Goal: Task Accomplishment & Management: Use online tool/utility

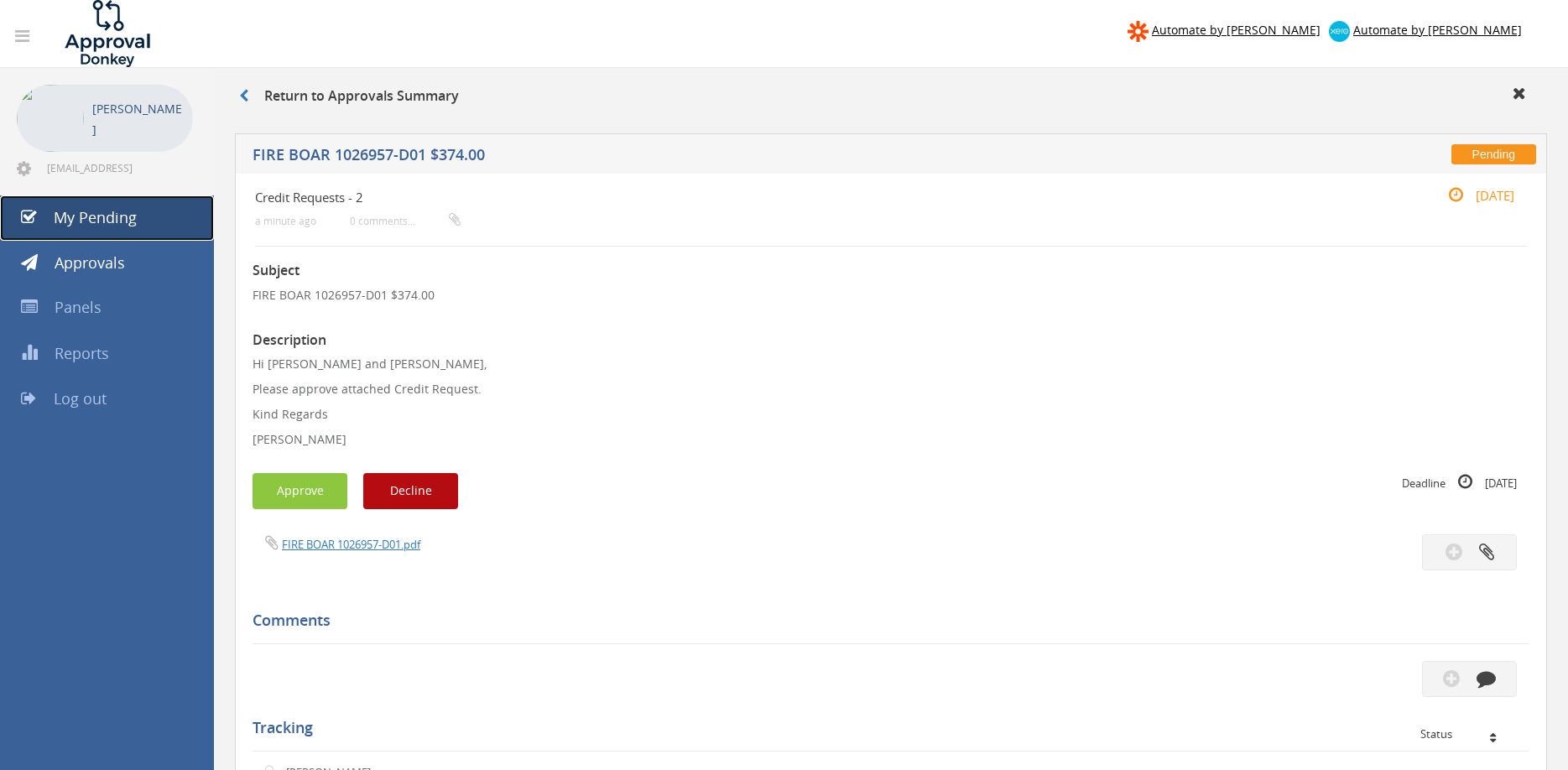
click at [114, 202] on link "My Pending" at bounding box center [107, 218] width 214 height 45
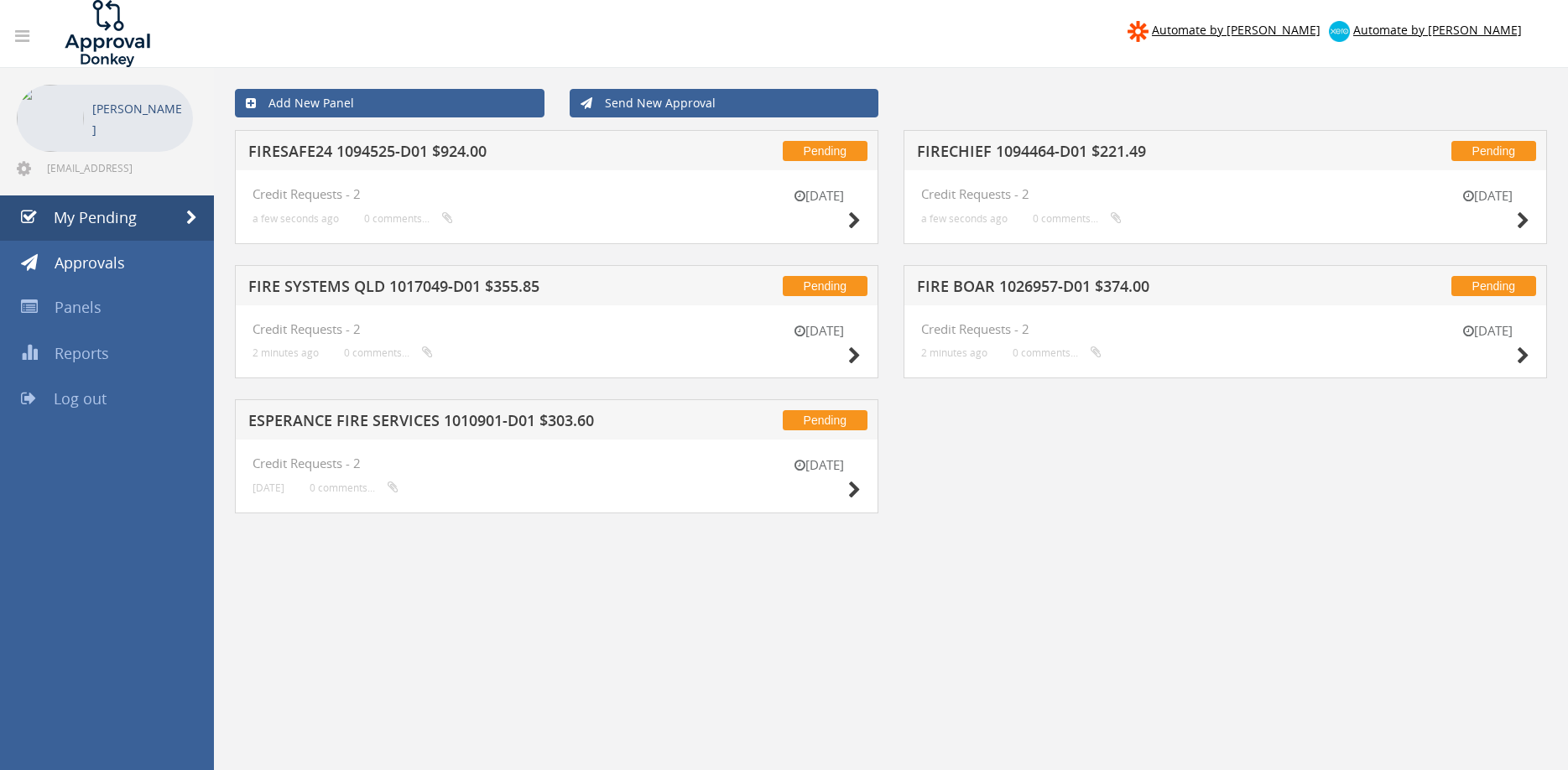
click at [442, 425] on h5 "ESPERANCE FIRE SERVICES 1010901-D01 $303.60" at bounding box center [464, 423] width 432 height 21
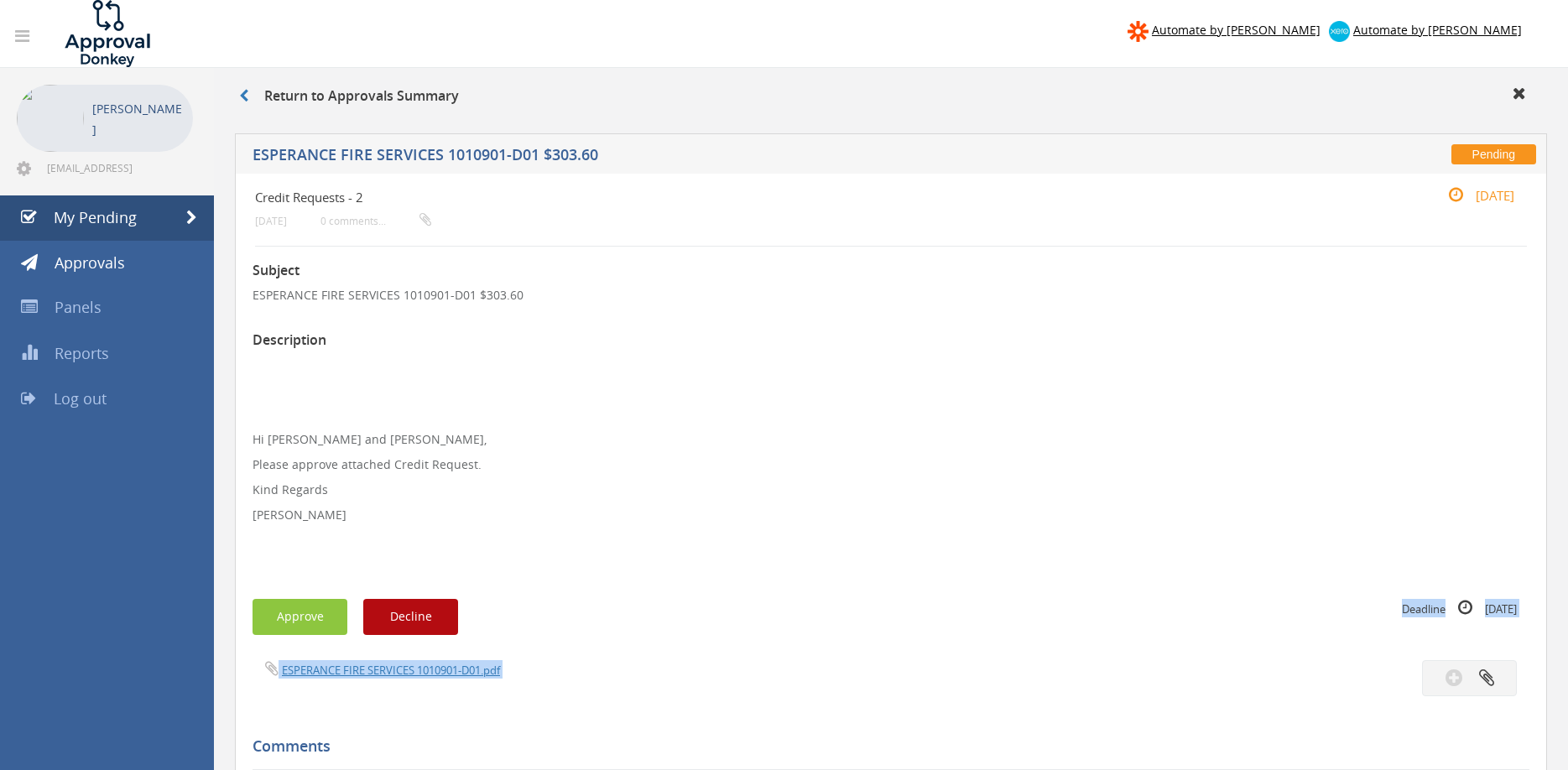
drag, startPoint x: 402, startPoint y: 678, endPoint x: 626, endPoint y: 461, distance: 311.9
click at [715, 535] on div "Subject ESPERANCE FIRE SERVICES 1010901-D01 $303.60 Description Hi [PERSON_NAME…" at bounding box center [891, 710] width 1277 height 929
drag, startPoint x: 129, startPoint y: 202, endPoint x: 205, endPoint y: 233, distance: 82.1
click at [129, 202] on link "My Pending" at bounding box center [107, 218] width 214 height 45
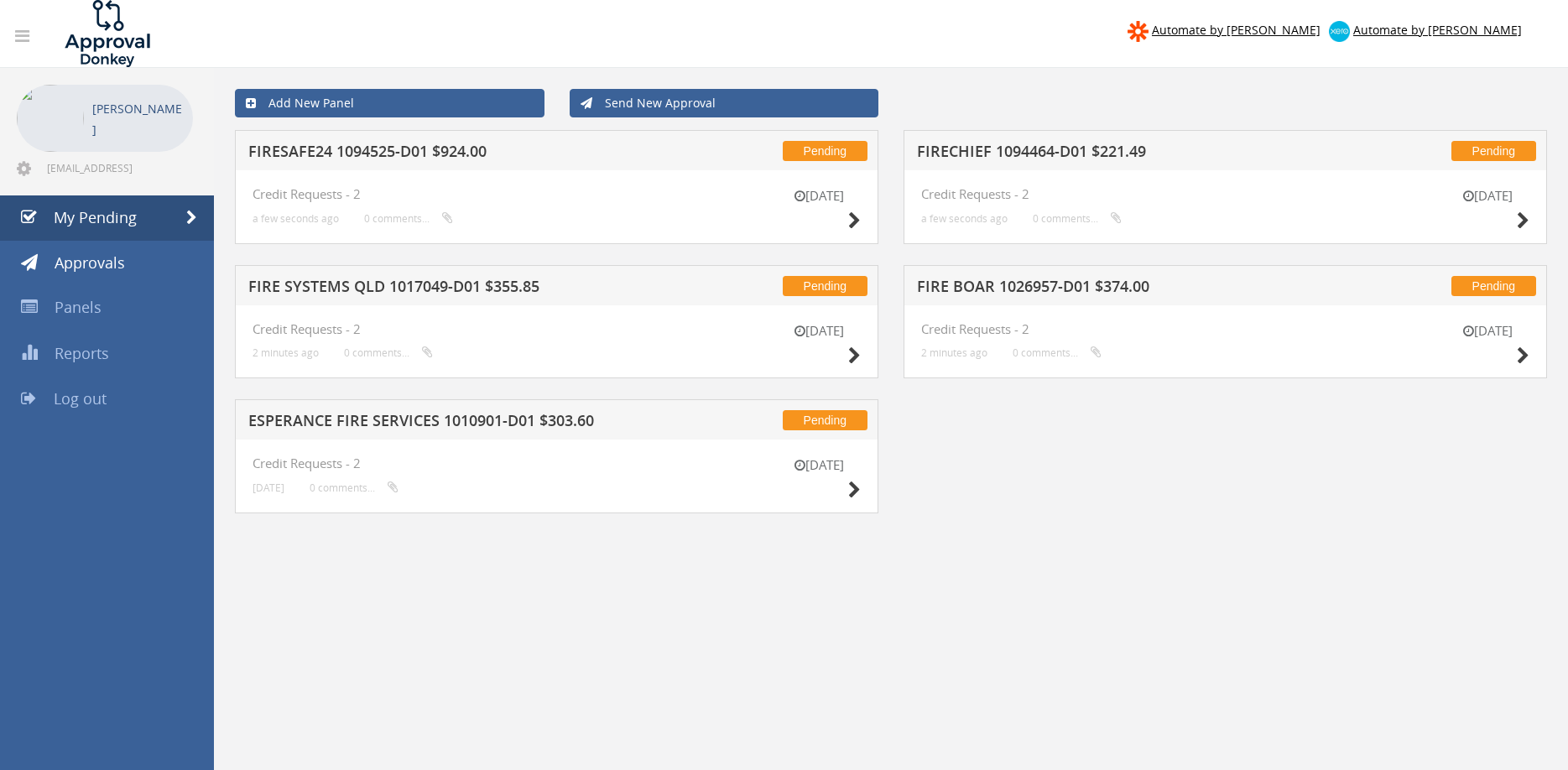
click at [430, 283] on h5 "FIRE SYSTEMS QLD 1017049-D01 $355.85" at bounding box center [464, 289] width 432 height 21
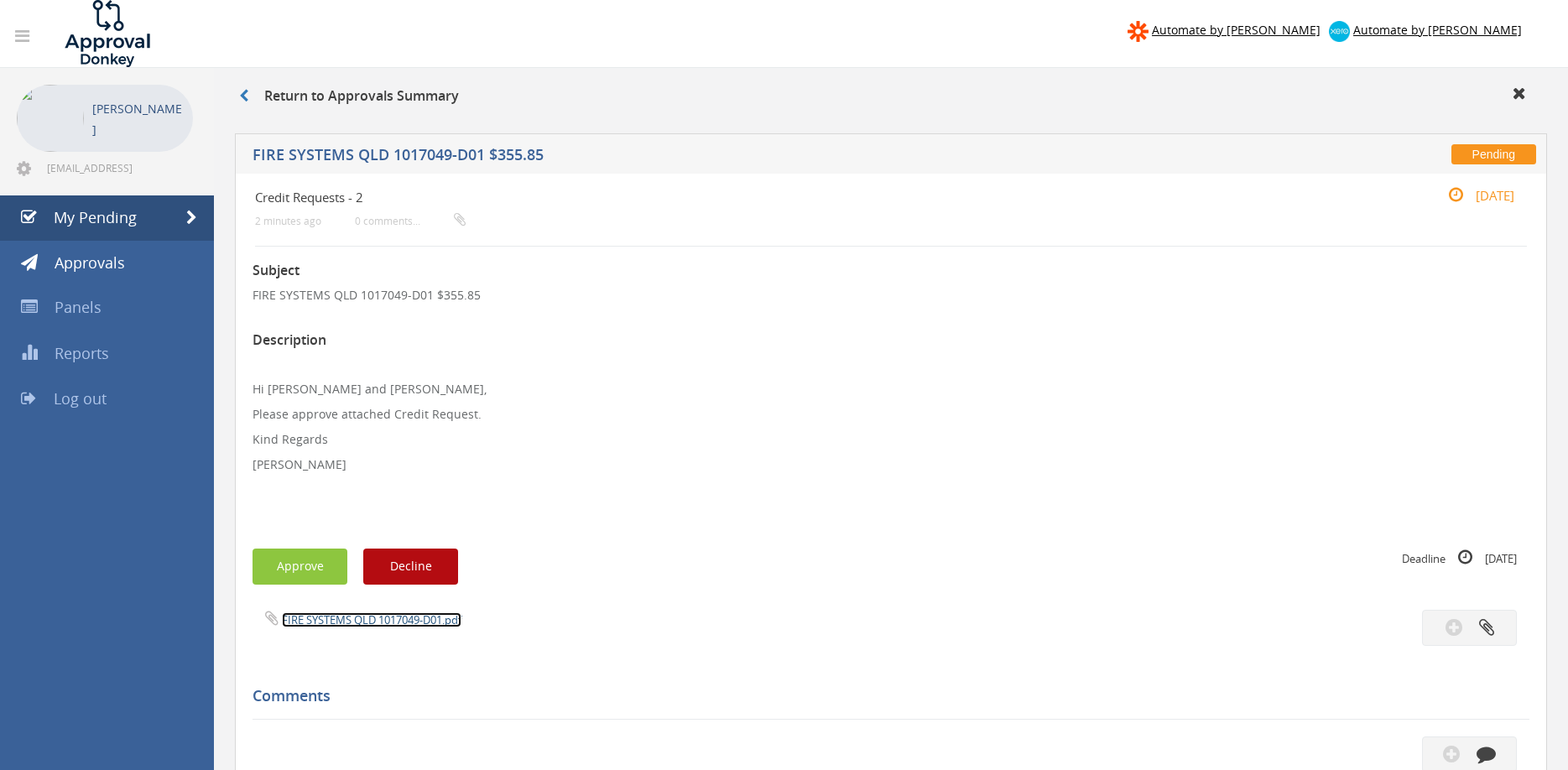
click at [383, 613] on link "FIRE SYSTEMS QLD 1017049-D01.pdf" at bounding box center [371, 619] width 180 height 15
click at [305, 573] on button "Approve" at bounding box center [299, 567] width 95 height 36
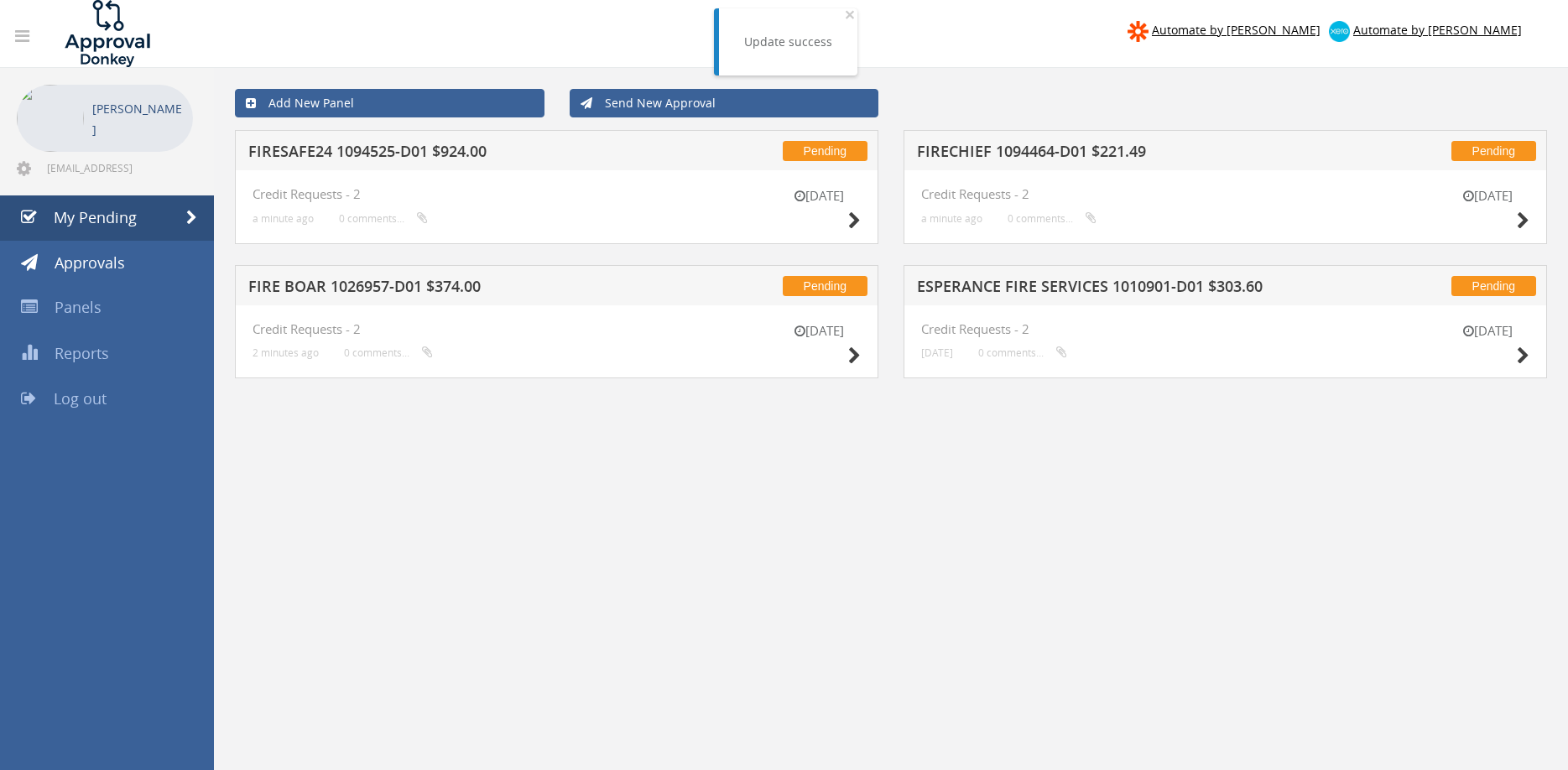
click at [402, 143] on h5 "FIRESAFE24 1094525-D01 $924.00" at bounding box center [464, 153] width 432 height 21
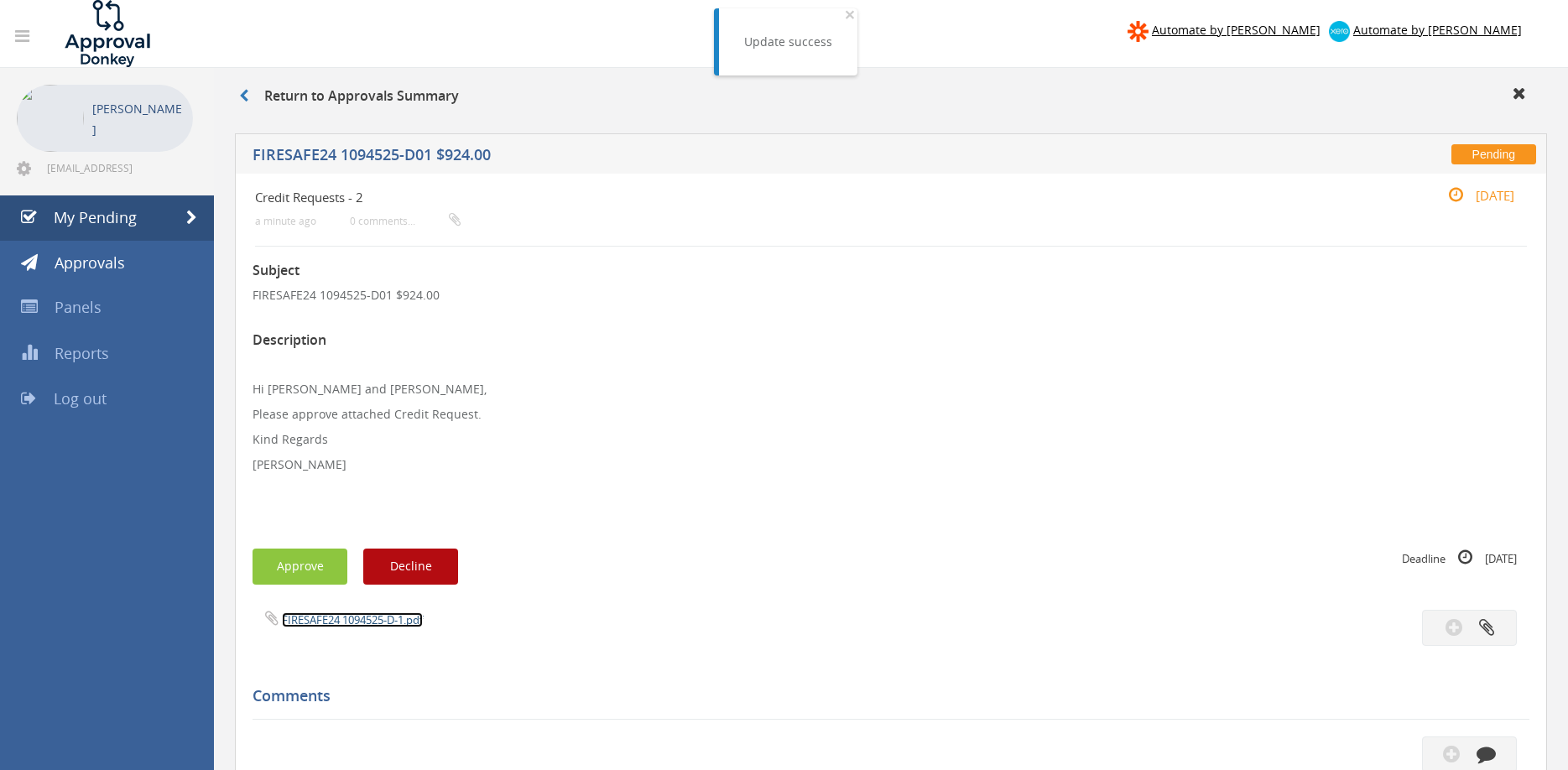
click at [389, 615] on link "FIRESAFE24 1094525-D-1.pdf" at bounding box center [352, 619] width 140 height 15
click at [285, 576] on button "Approve" at bounding box center [299, 567] width 95 height 36
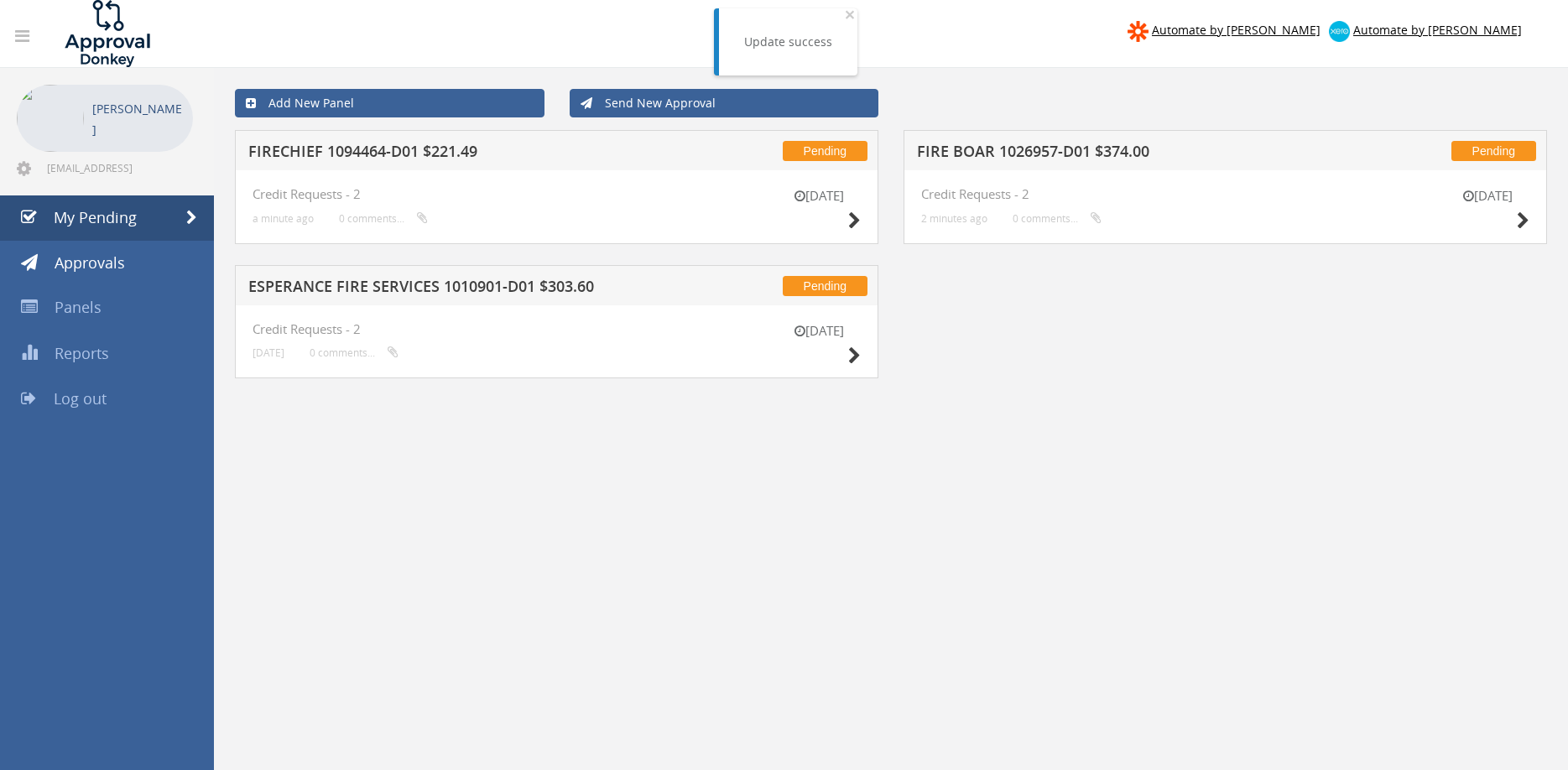
click at [453, 144] on h5 "FIRECHIEF 1094464-D01 $221.49" at bounding box center [464, 153] width 432 height 21
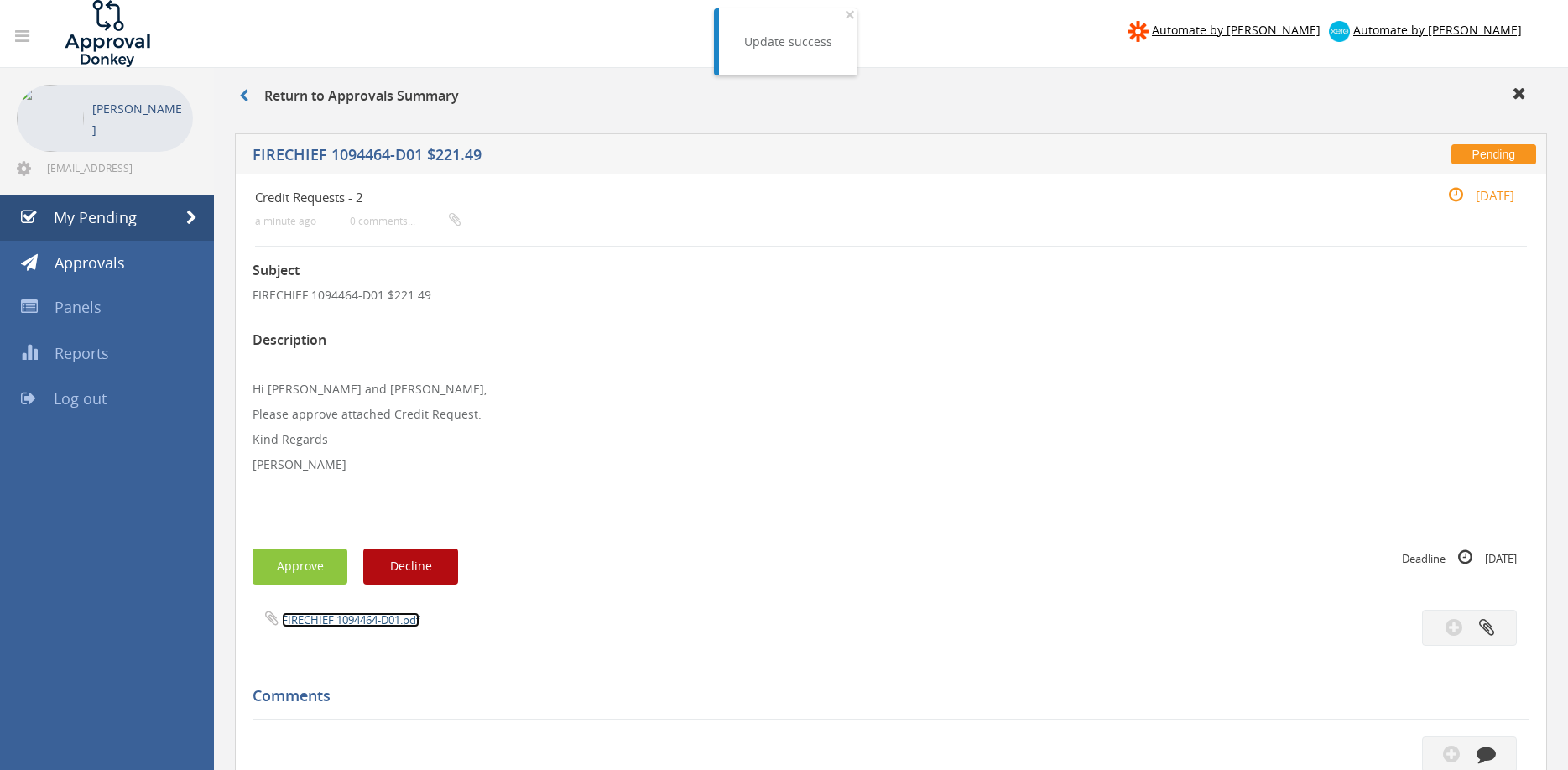
click at [398, 616] on link "FIRECHIEF 1094464-D01.pdf" at bounding box center [350, 619] width 138 height 15
click at [312, 563] on button "Approve" at bounding box center [299, 567] width 95 height 36
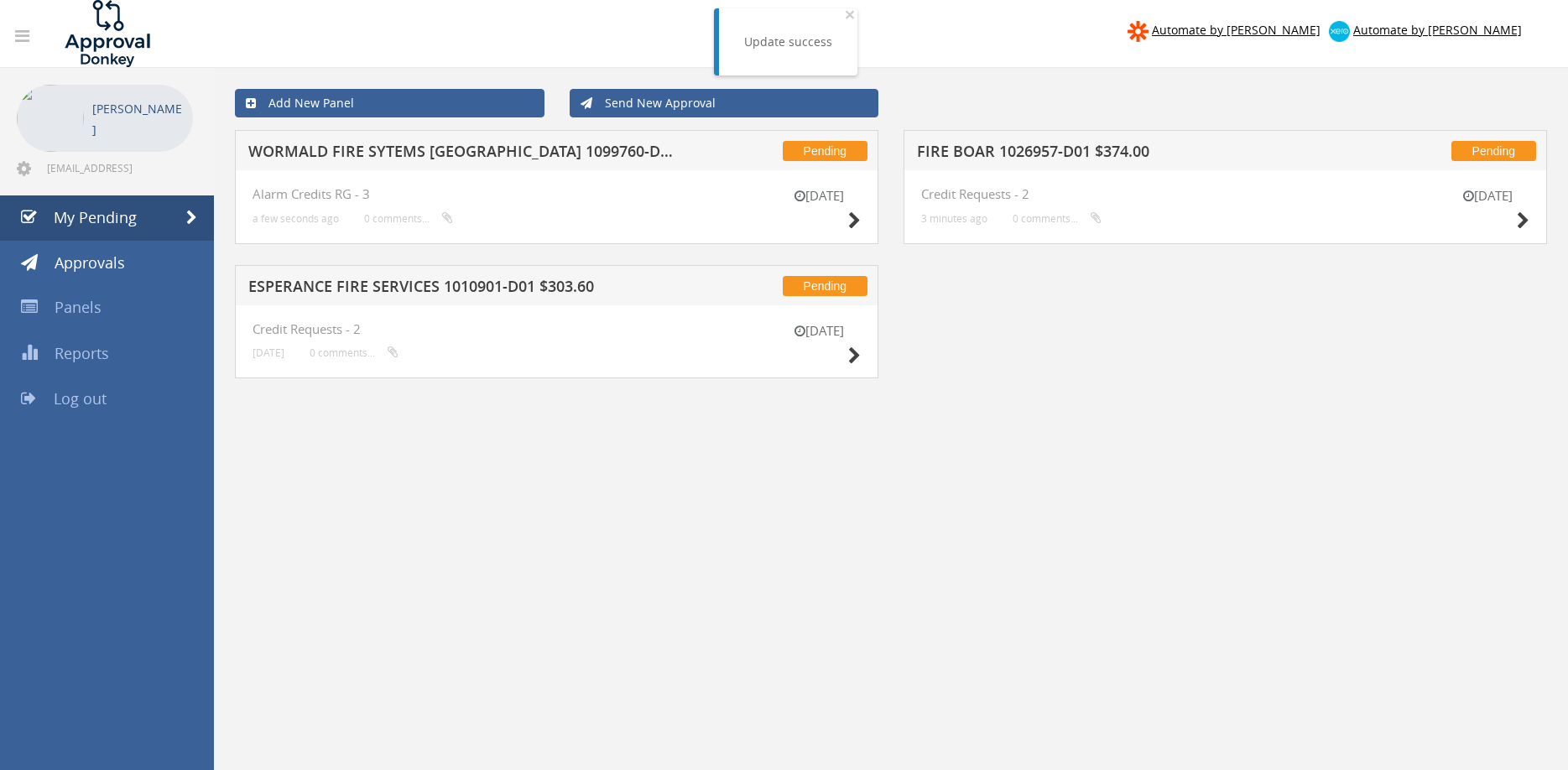
click at [488, 153] on h5 "WORMALD FIRE SYTEMS [GEOGRAPHIC_DATA] 1099760-D01 $225.82" at bounding box center [464, 153] width 432 height 21
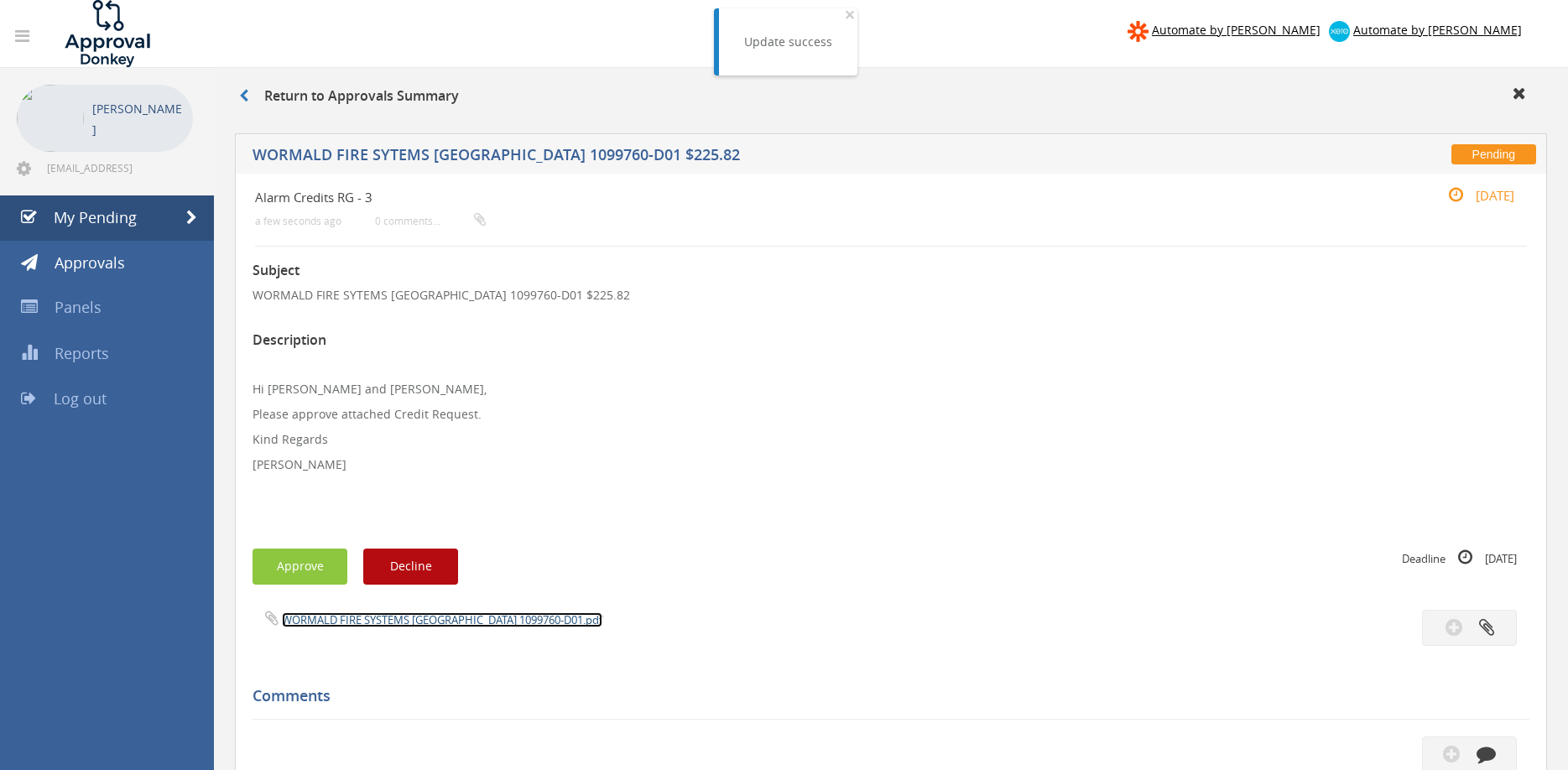
click at [431, 617] on link "WORMALD FIRE SYSTEMS [GEOGRAPHIC_DATA] 1099760-D01.pdf" at bounding box center [441, 619] width 320 height 15
click at [317, 570] on button "Approve" at bounding box center [299, 567] width 95 height 36
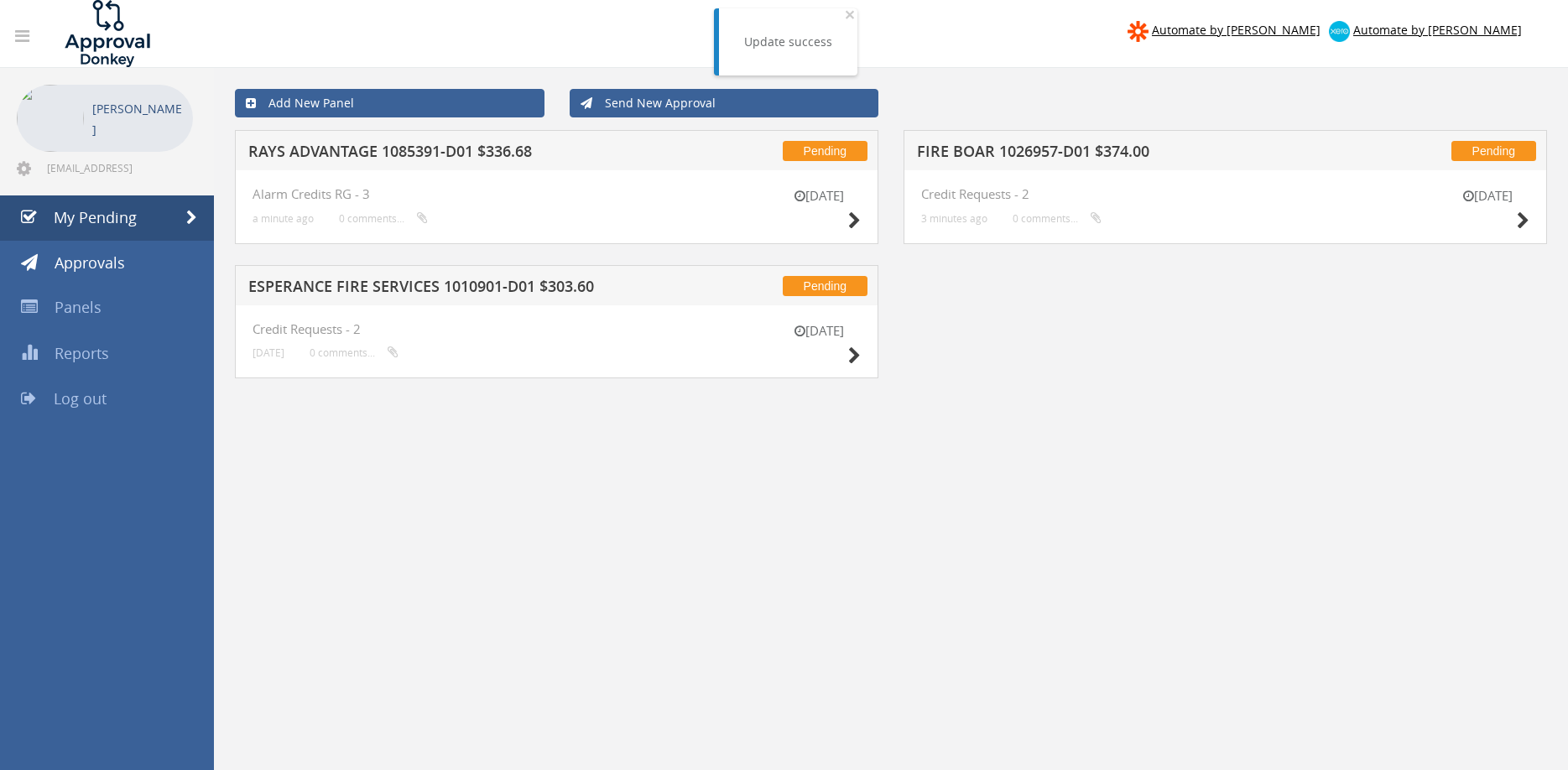
click at [1049, 153] on h5 "FIRE BOAR 1026957-D01 $374.00" at bounding box center [1133, 153] width 432 height 21
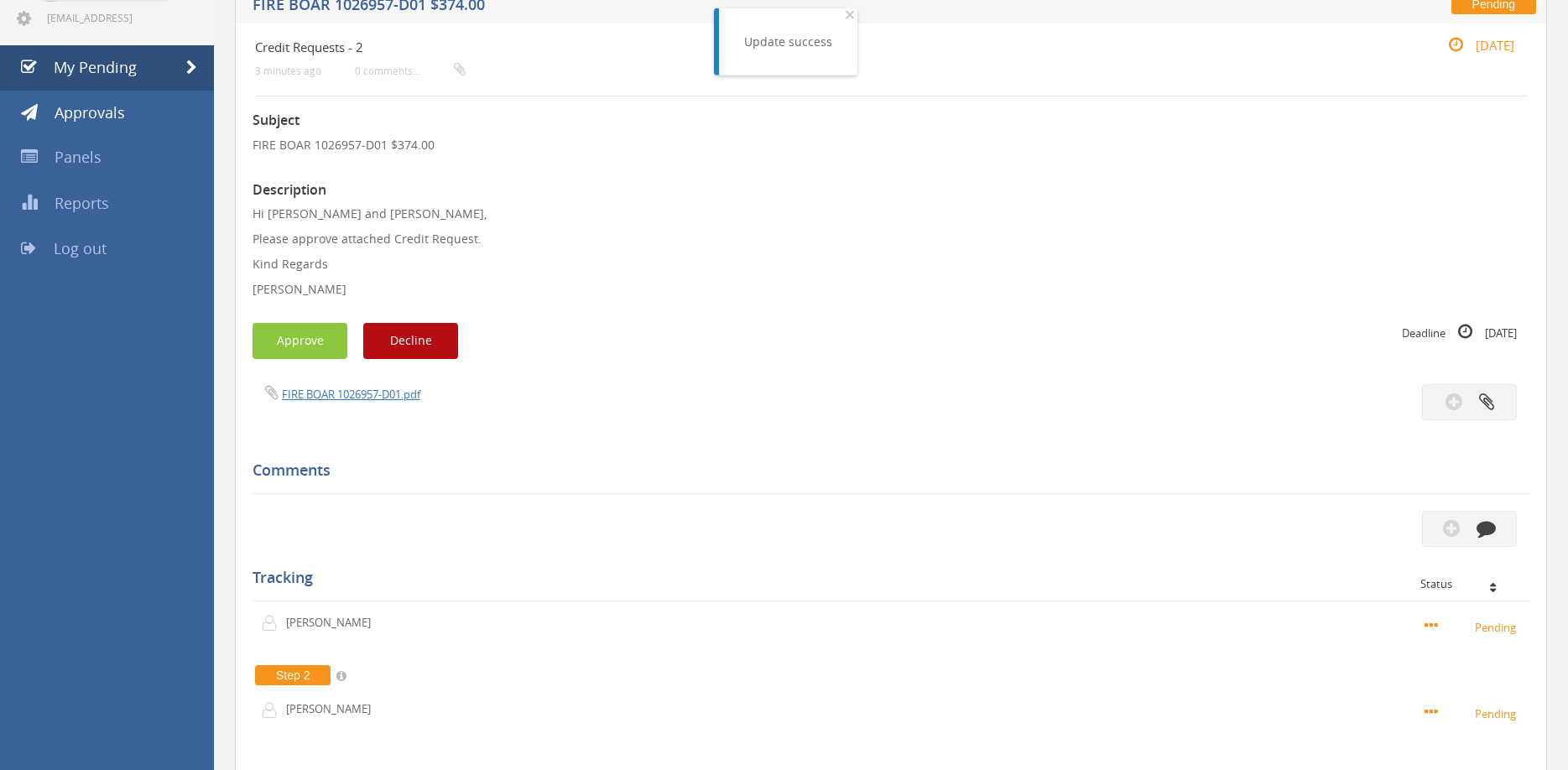
scroll to position [343, 0]
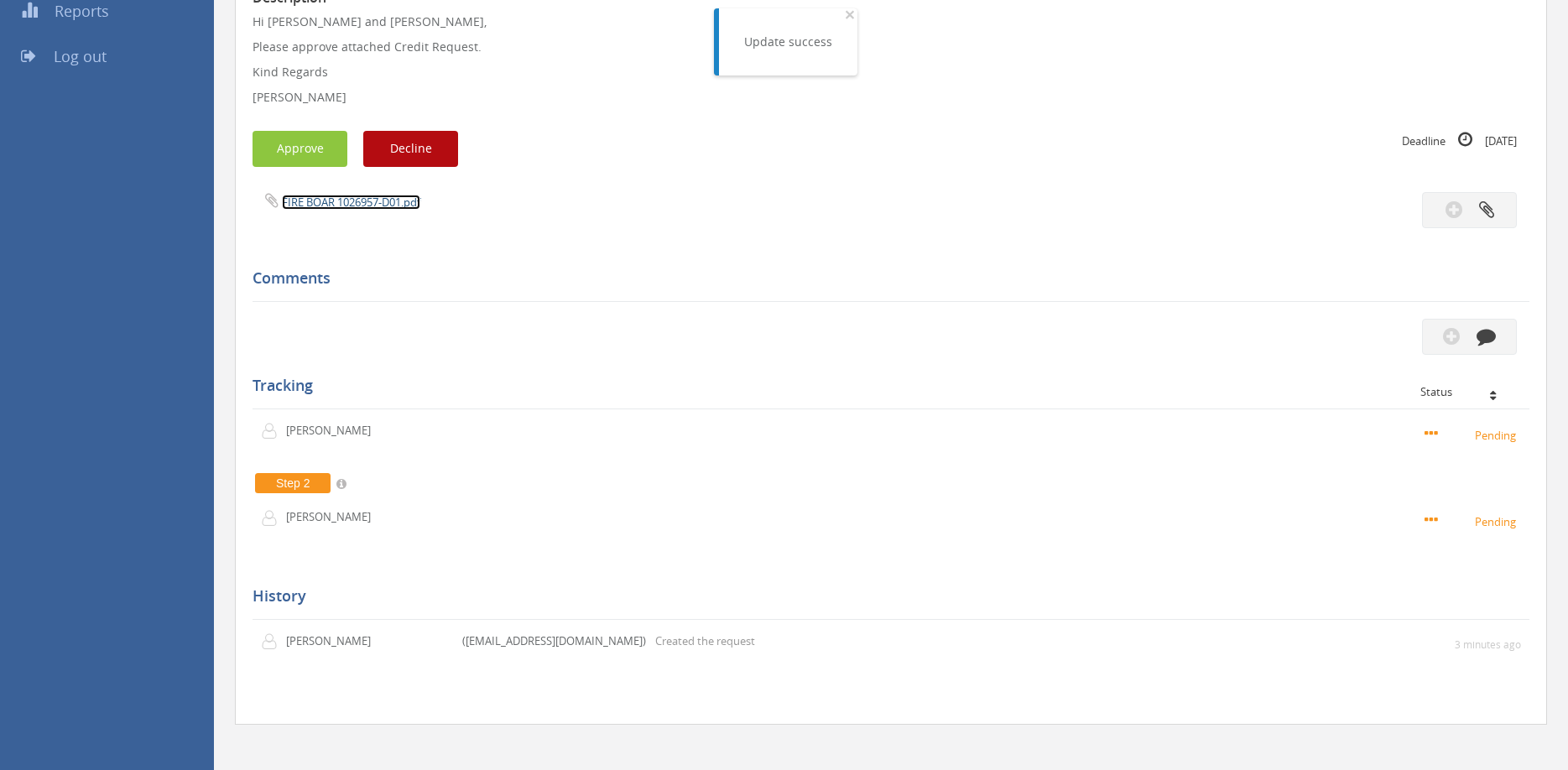
click at [359, 200] on link "FIRE BOAR 1026957-D01.pdf" at bounding box center [351, 201] width 139 height 15
click at [287, 144] on button "Approve" at bounding box center [299, 149] width 95 height 36
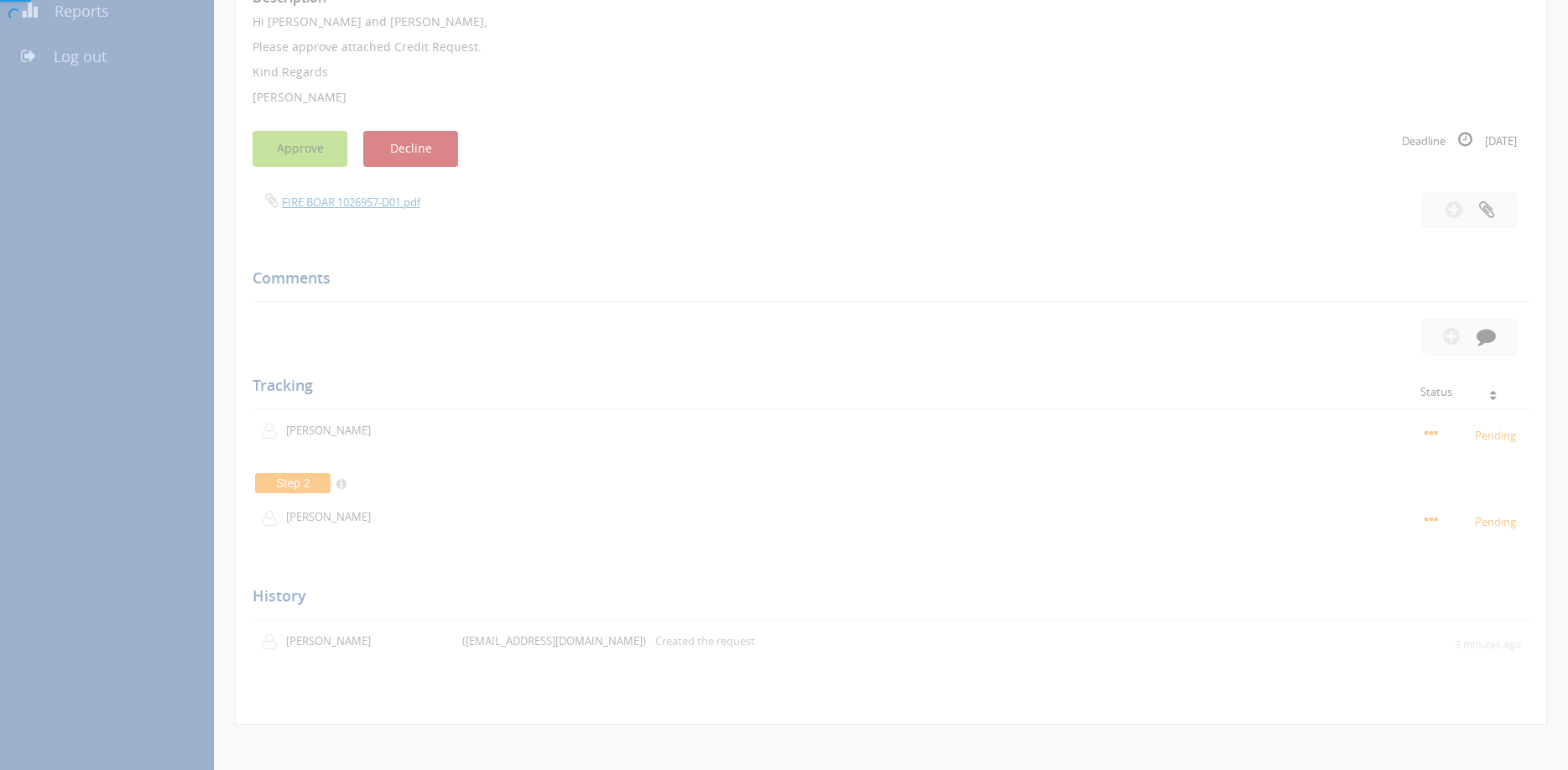
scroll to position [68, 0]
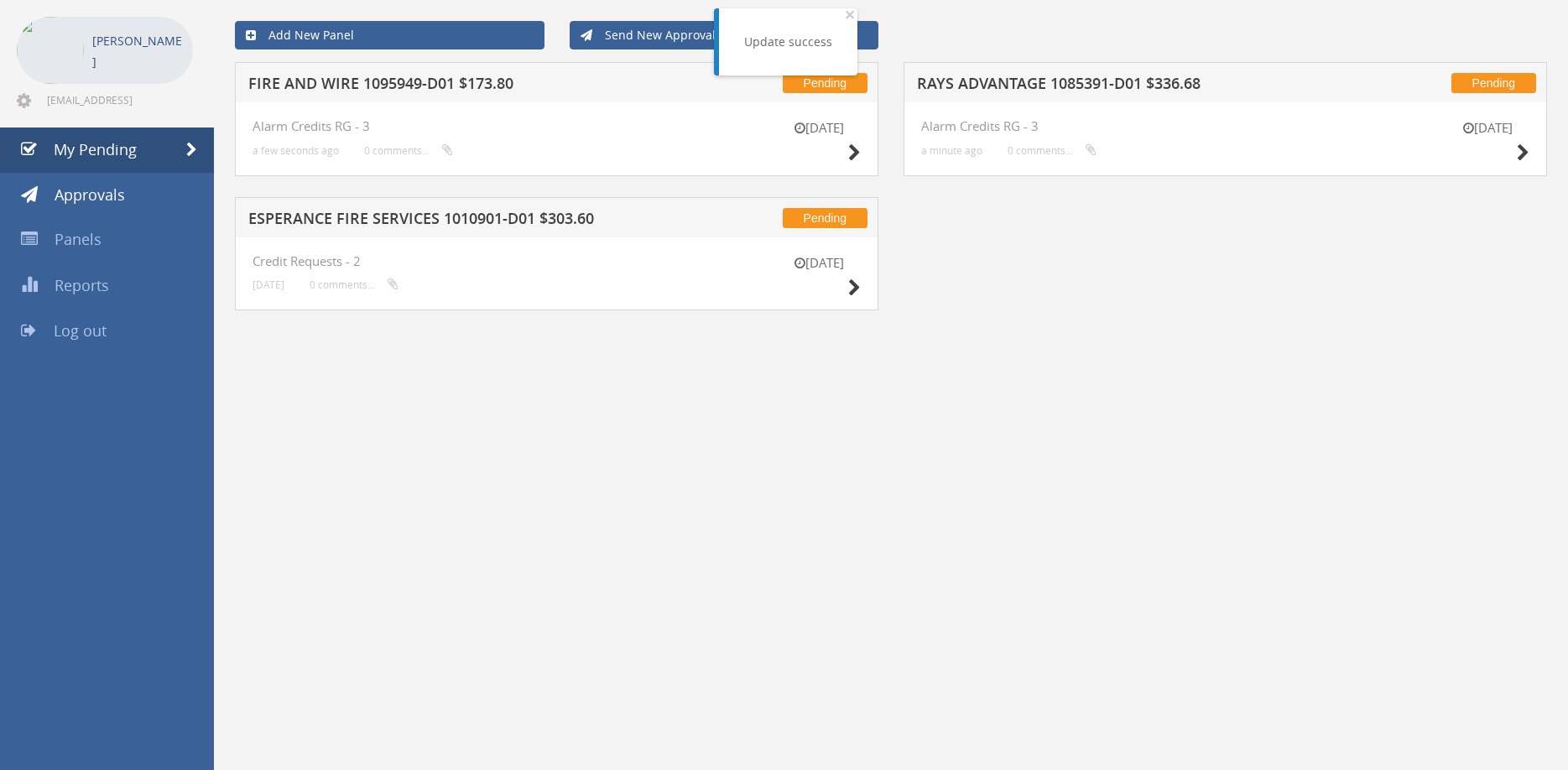
click at [423, 88] on h5 "FIRE AND WIRE 1095949-D01 $173.80" at bounding box center [464, 86] width 432 height 21
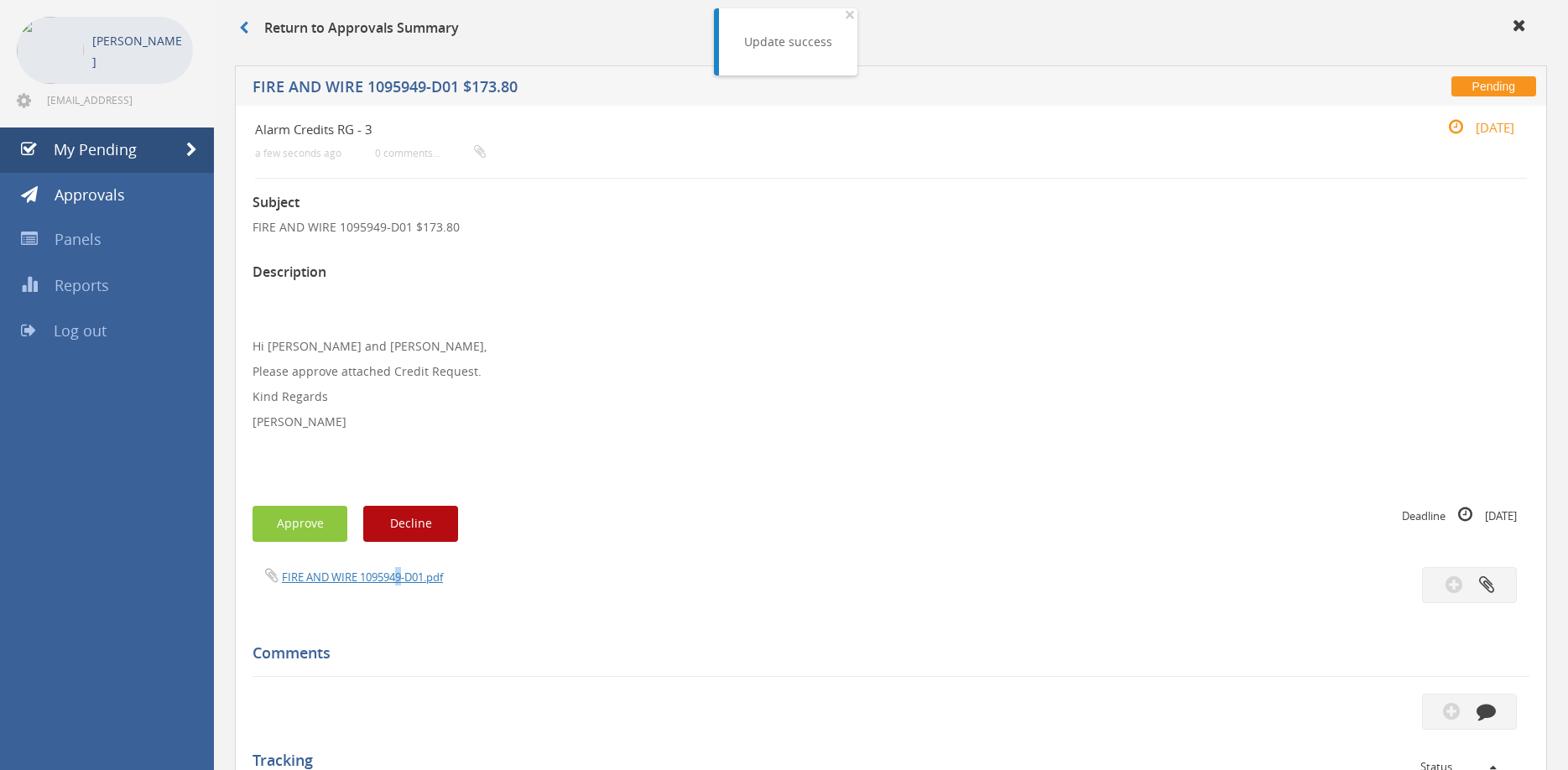
click at [401, 568] on div "FIRE AND WIRE 1095949-D01.pdf" at bounding box center [565, 576] width 651 height 18
click at [398, 574] on link "FIRE AND WIRE 1095949-D01.pdf" at bounding box center [363, 577] width 161 height 15
click at [373, 571] on link "FIRE AND WIRE 1095949-D01.pdf" at bounding box center [363, 577] width 161 height 15
click at [304, 519] on button "Approve" at bounding box center [299, 524] width 95 height 36
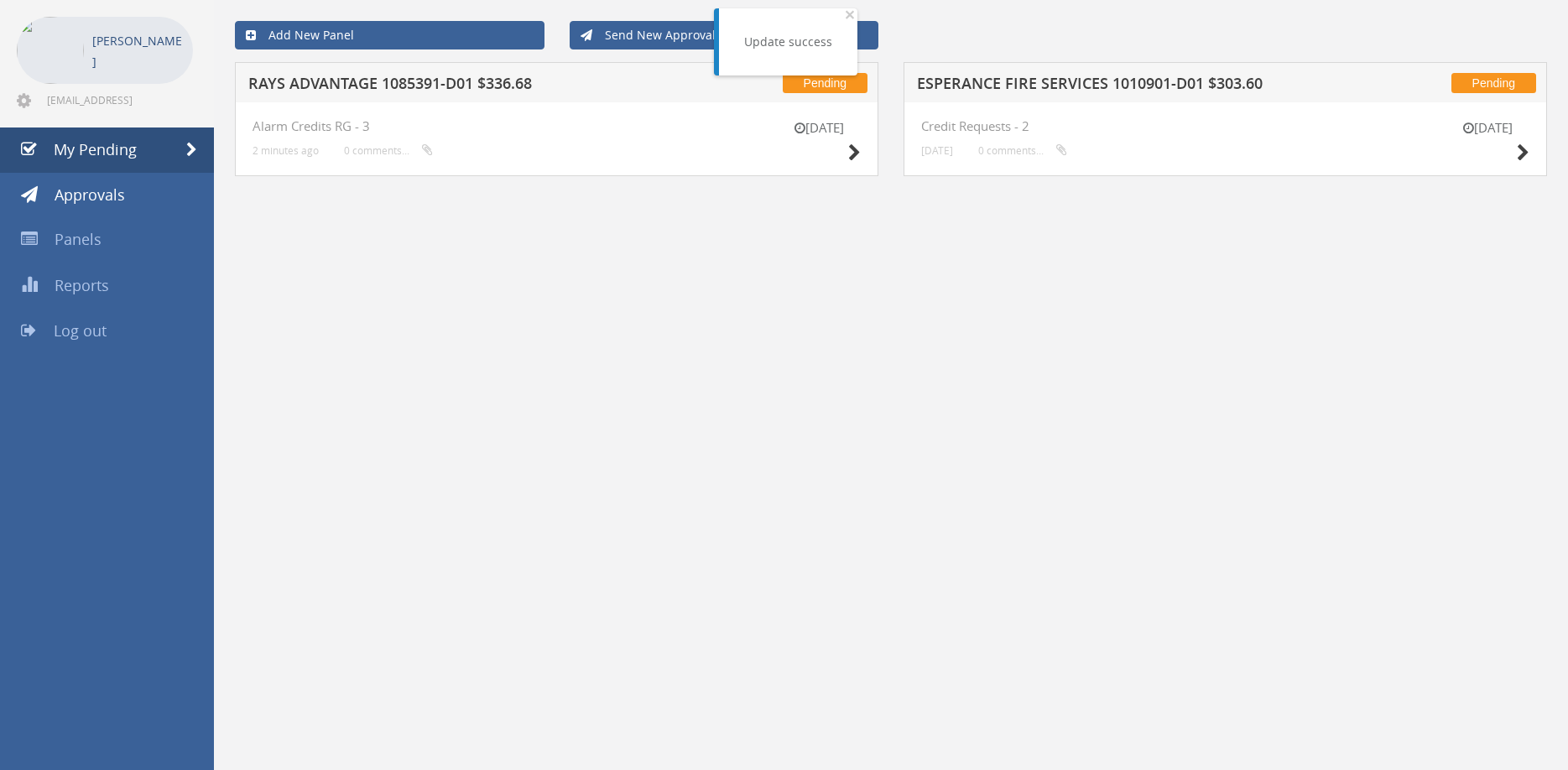
click at [371, 85] on h5 "RAYS ADVANTAGE 1085391-D01 $336.68" at bounding box center [464, 86] width 432 height 21
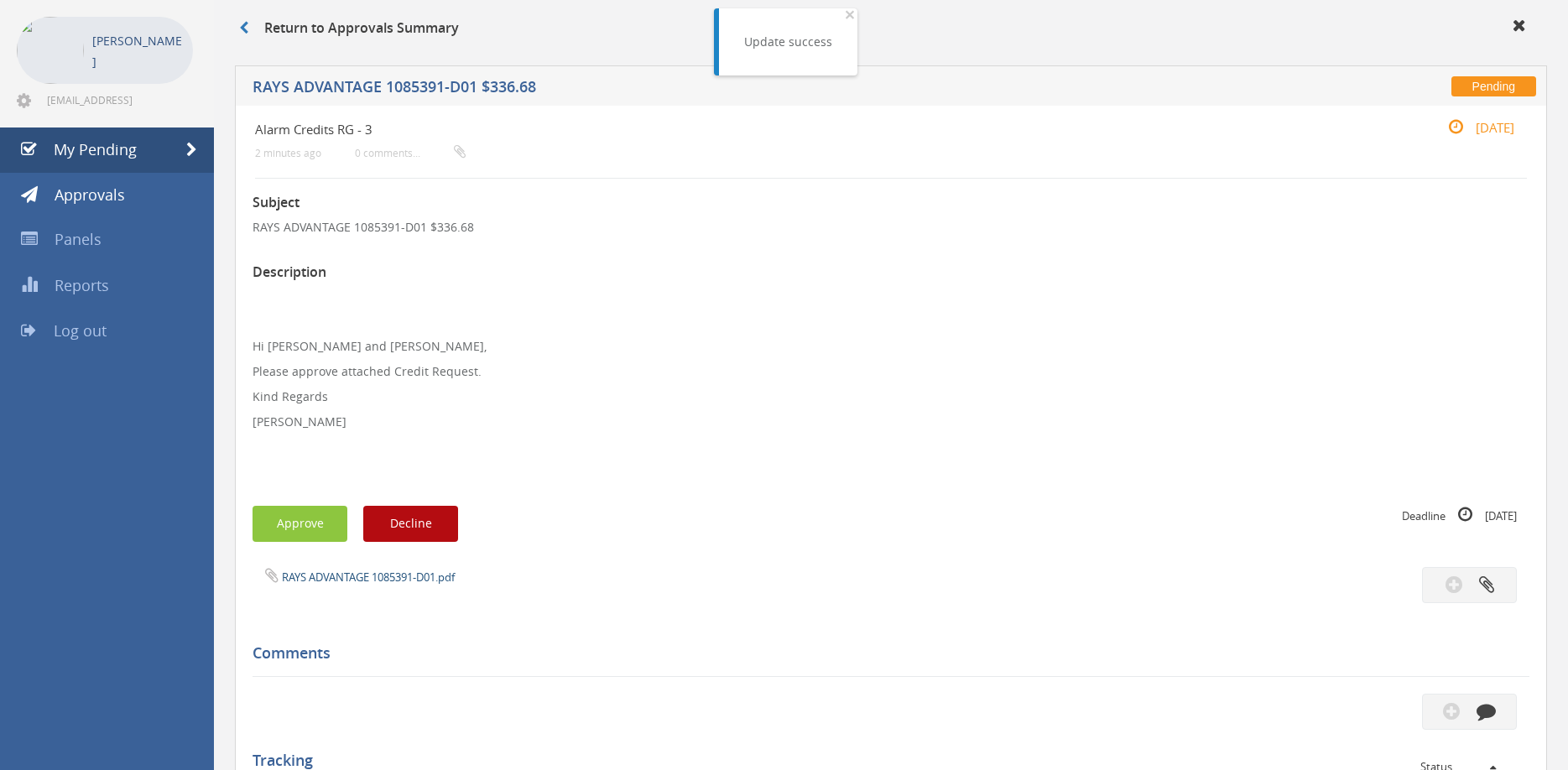
drag, startPoint x: 378, startPoint y: 563, endPoint x: 389, endPoint y: 578, distance: 18.6
click at [379, 566] on div "Subject RAYS ADVANTAGE 1085391-D01 $336.68 Description Hi [PERSON_NAME] and [PE…" at bounding box center [891, 674] width 1277 height 990
click at [389, 578] on link "RAYS ADVANTAGE 1085391-D01.pdf" at bounding box center [368, 577] width 173 height 15
click at [308, 527] on button "Approve" at bounding box center [299, 524] width 95 height 36
